Goal: Task Accomplishment & Management: Manage account settings

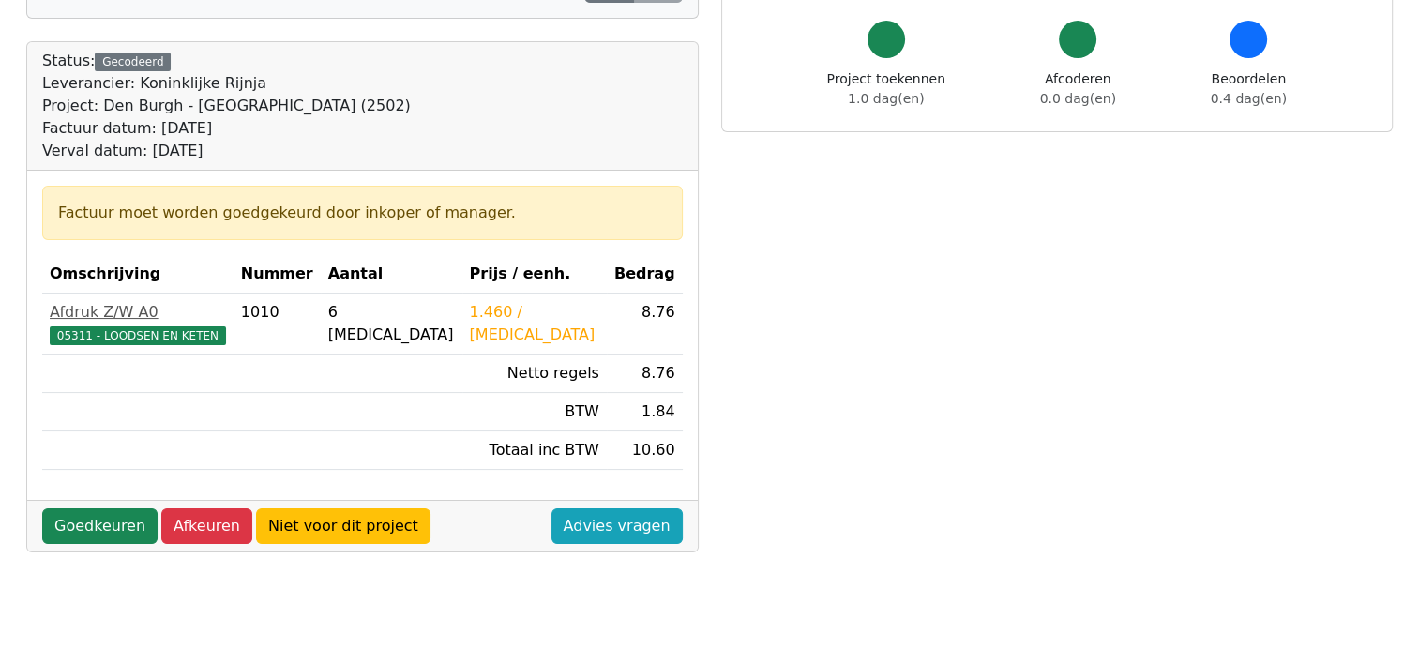
scroll to position [188, 0]
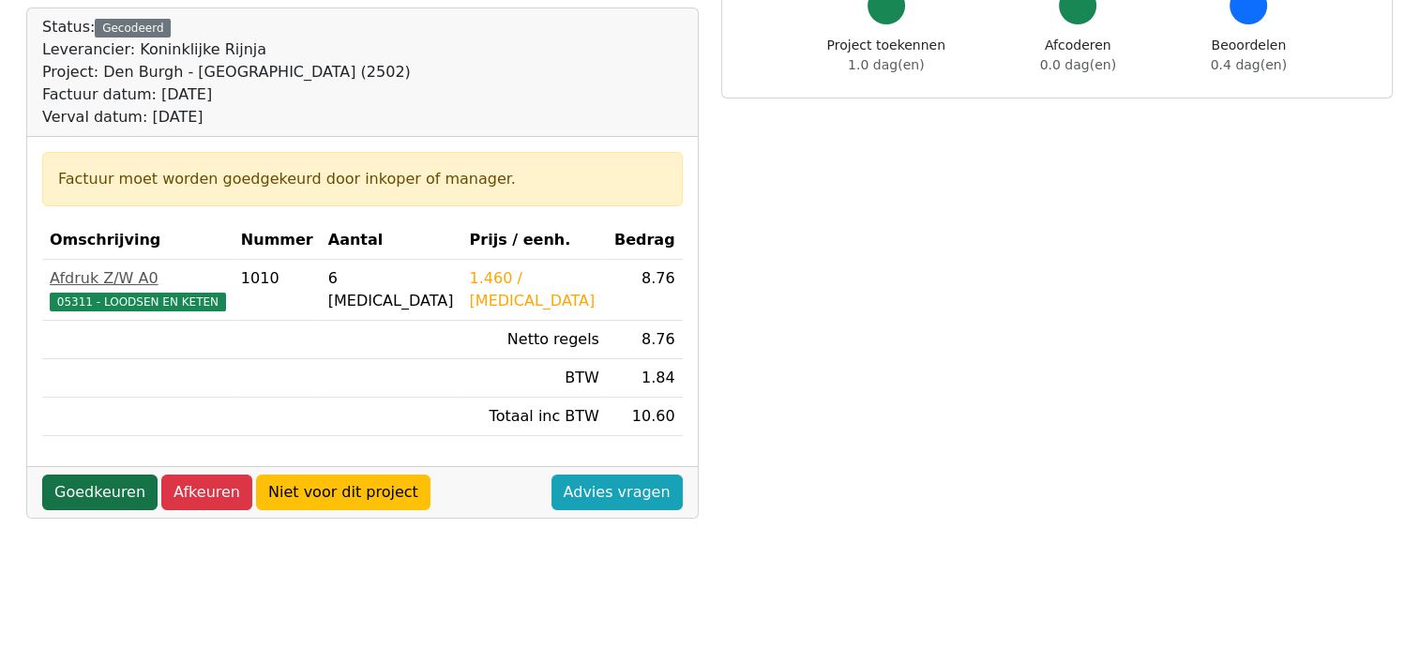
click at [93, 492] on link "Goedkeuren" at bounding box center [99, 493] width 115 height 36
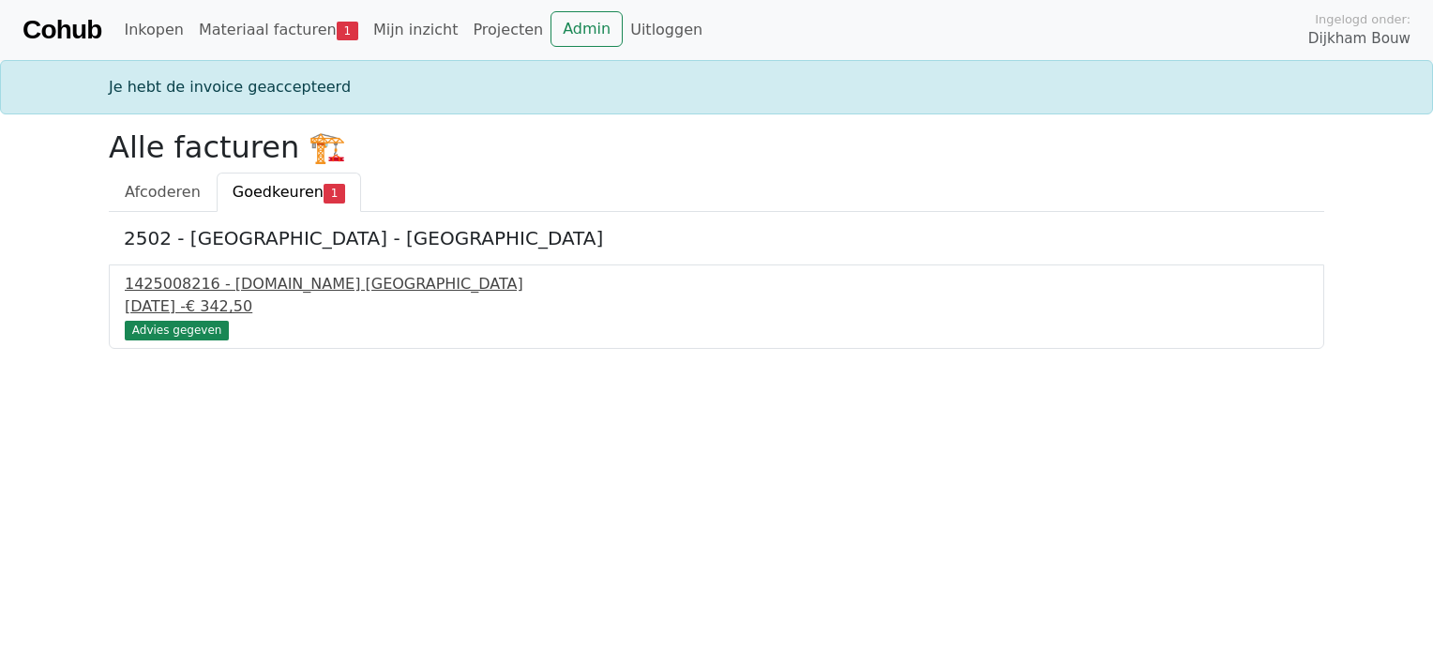
click at [269, 289] on div "1425008216 - Bnext.nl Nederland" at bounding box center [717, 284] width 1184 height 23
